Goal: Information Seeking & Learning: Learn about a topic

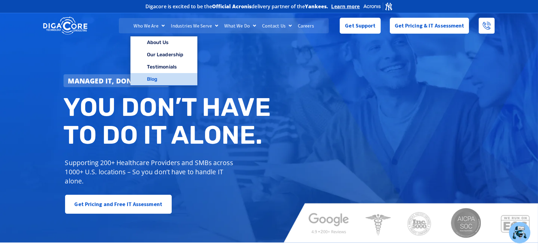
click at [153, 77] on link "Blog" at bounding box center [164, 79] width 67 height 12
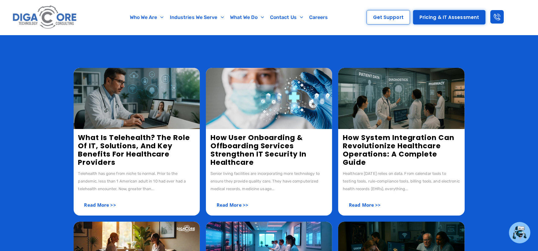
scroll to position [102, 0]
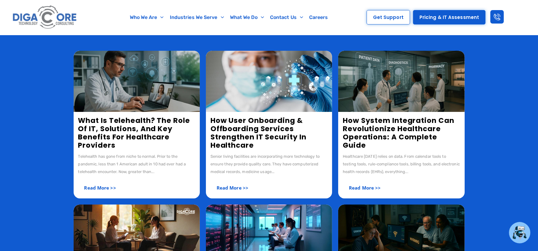
click at [181, 251] on img at bounding box center [137, 235] width 126 height 61
